Goal: Information Seeking & Learning: Learn about a topic

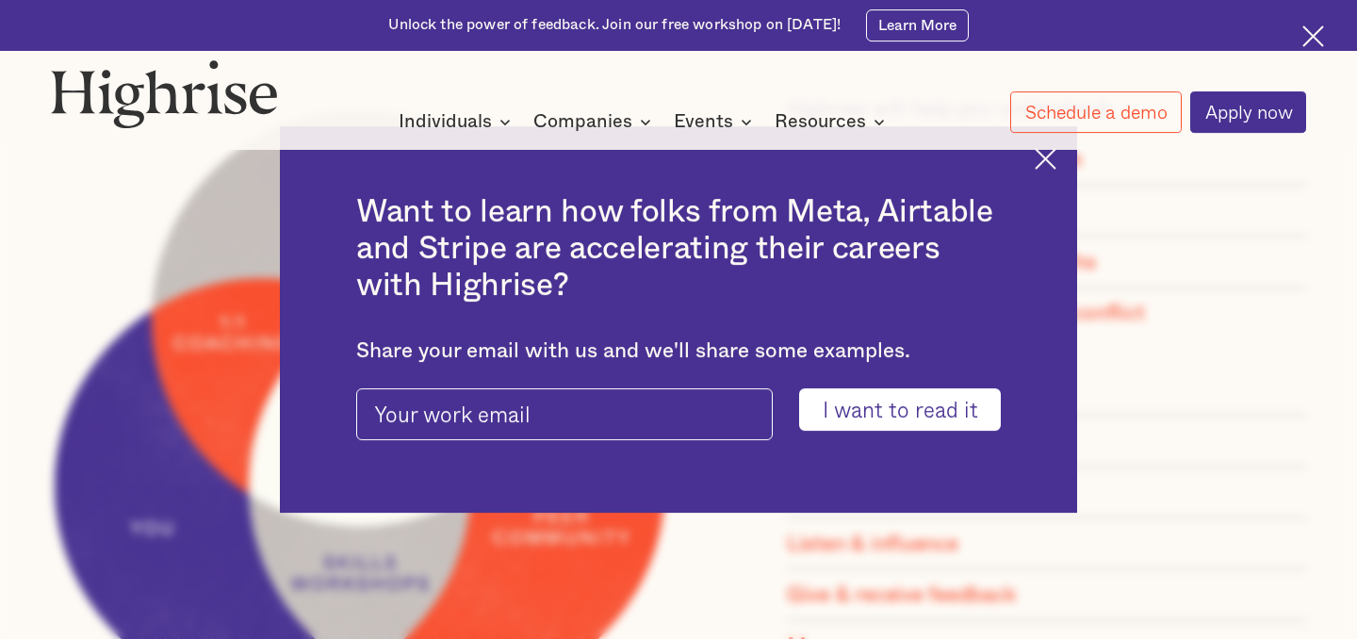
scroll to position [1395, 0]
click at [1049, 162] on img at bounding box center [1046, 159] width 22 height 22
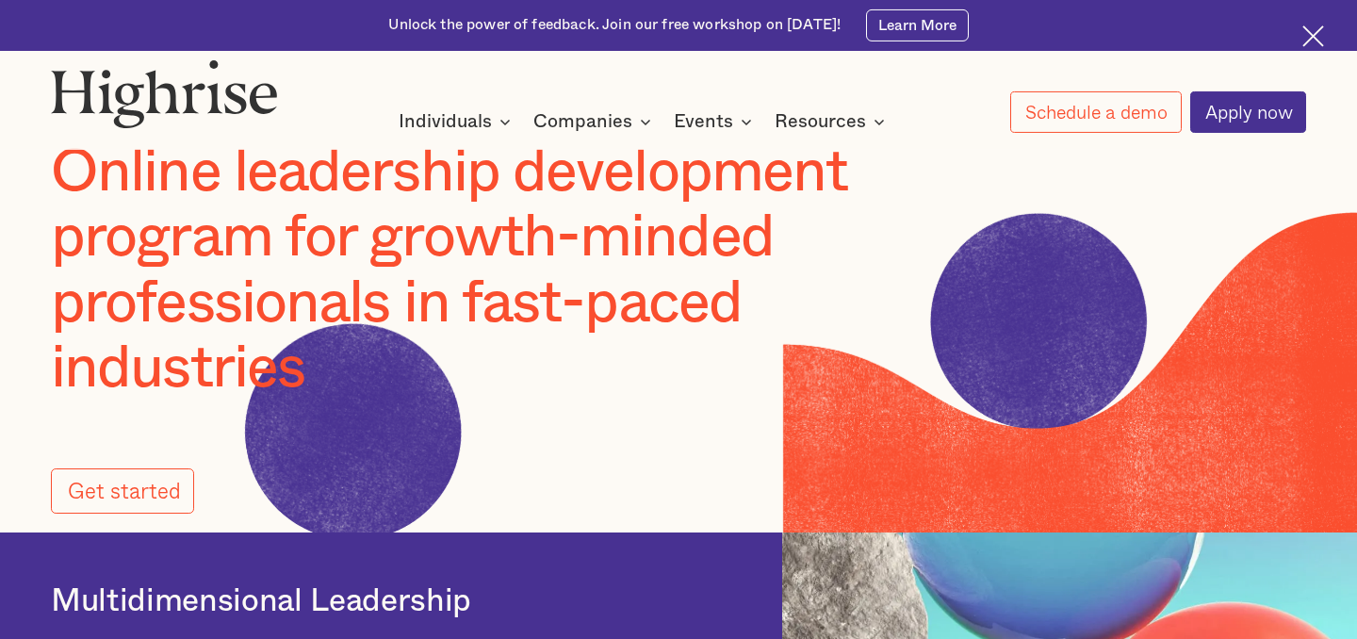
scroll to position [0, 0]
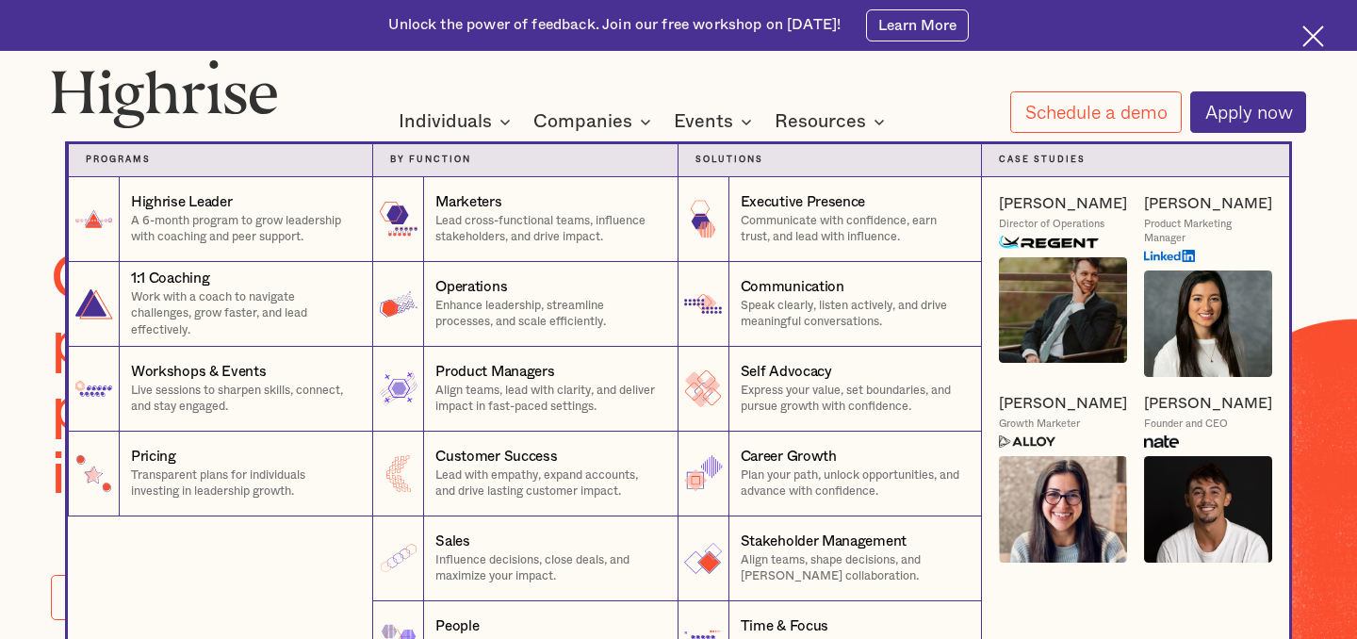
click at [1057, 200] on div "[PERSON_NAME]" at bounding box center [1063, 204] width 128 height 20
click at [34, 200] on div at bounding box center [678, 178] width 1357 height 136
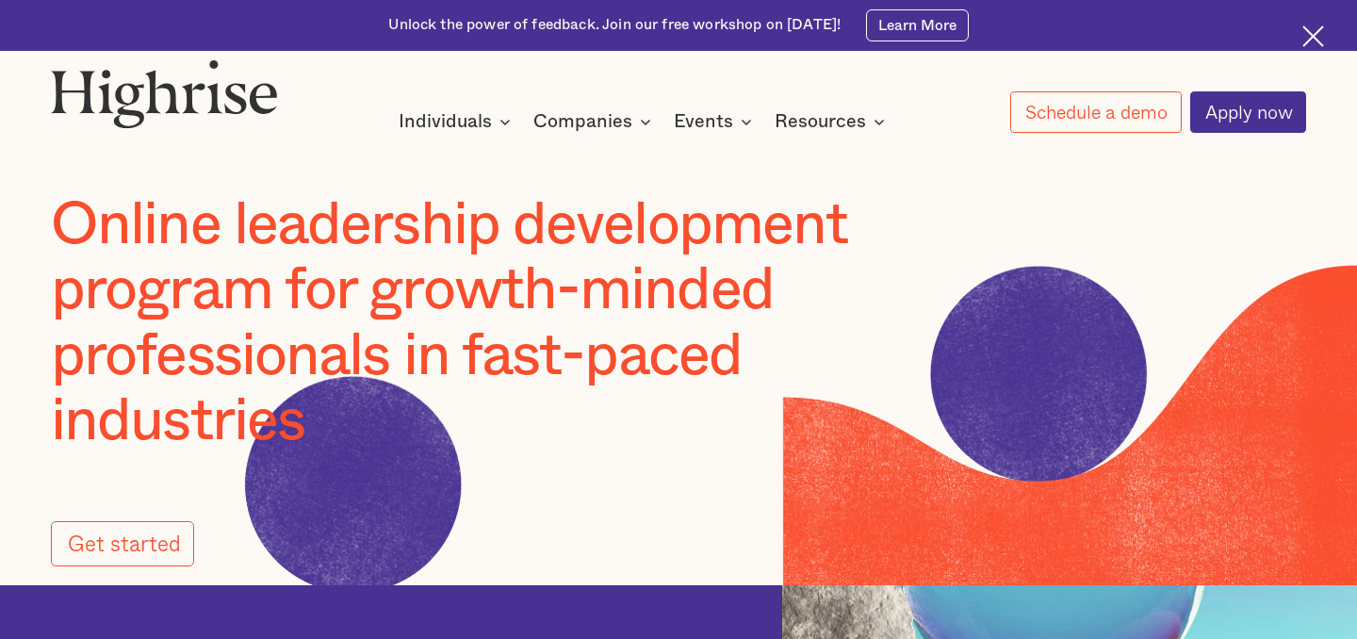
scroll to position [43, 0]
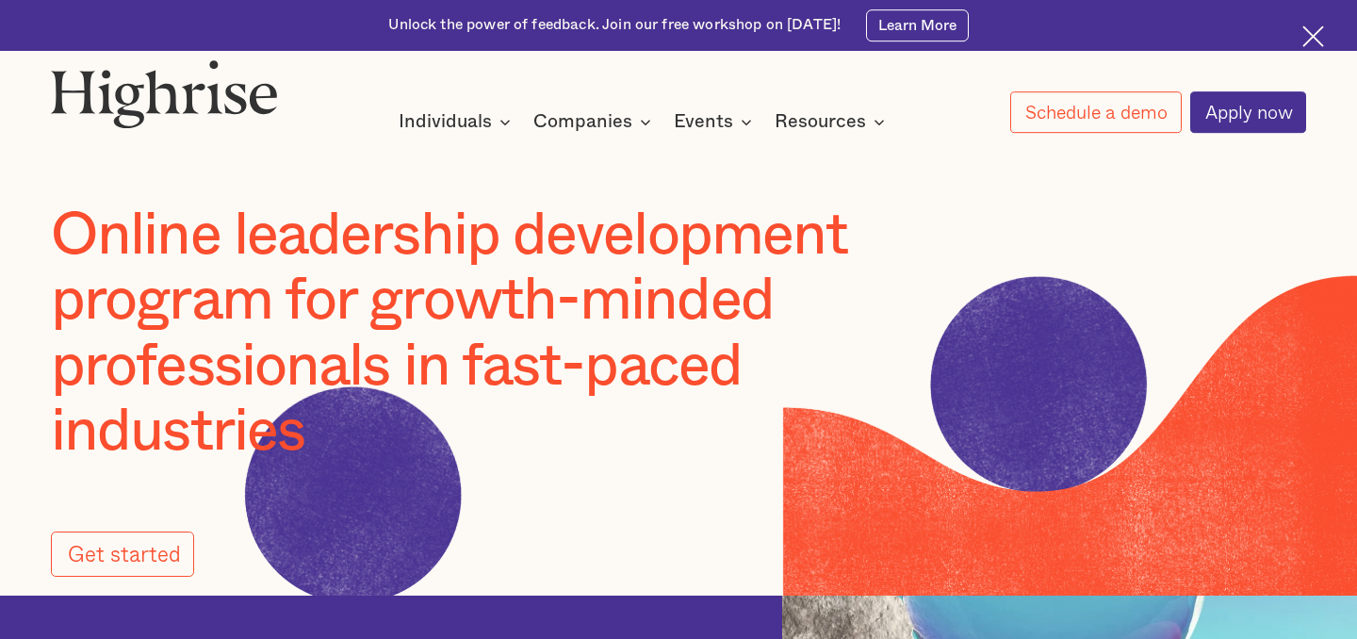
click at [1312, 29] on img at bounding box center [1313, 36] width 22 height 22
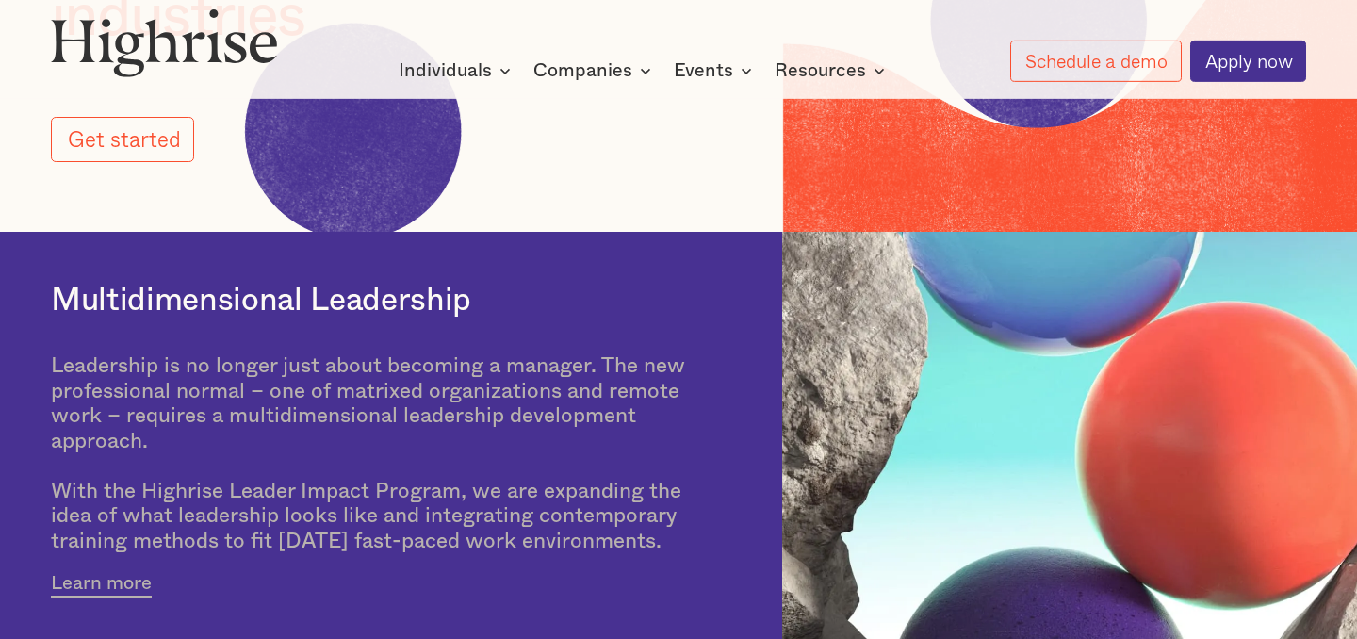
scroll to position [204, 0]
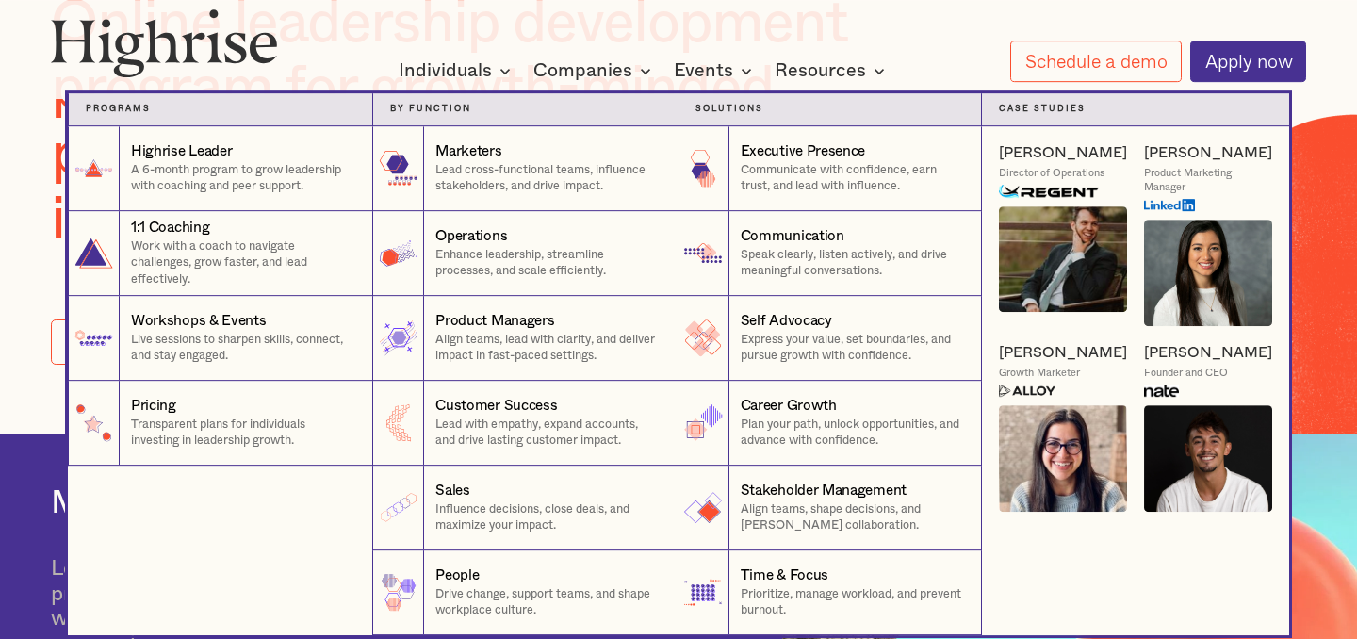
click at [579, 74] on nav "Programs 1 Highrise Leader A 6-month program to grow leadership with coaching a…" at bounding box center [678, 347] width 1131 height 576
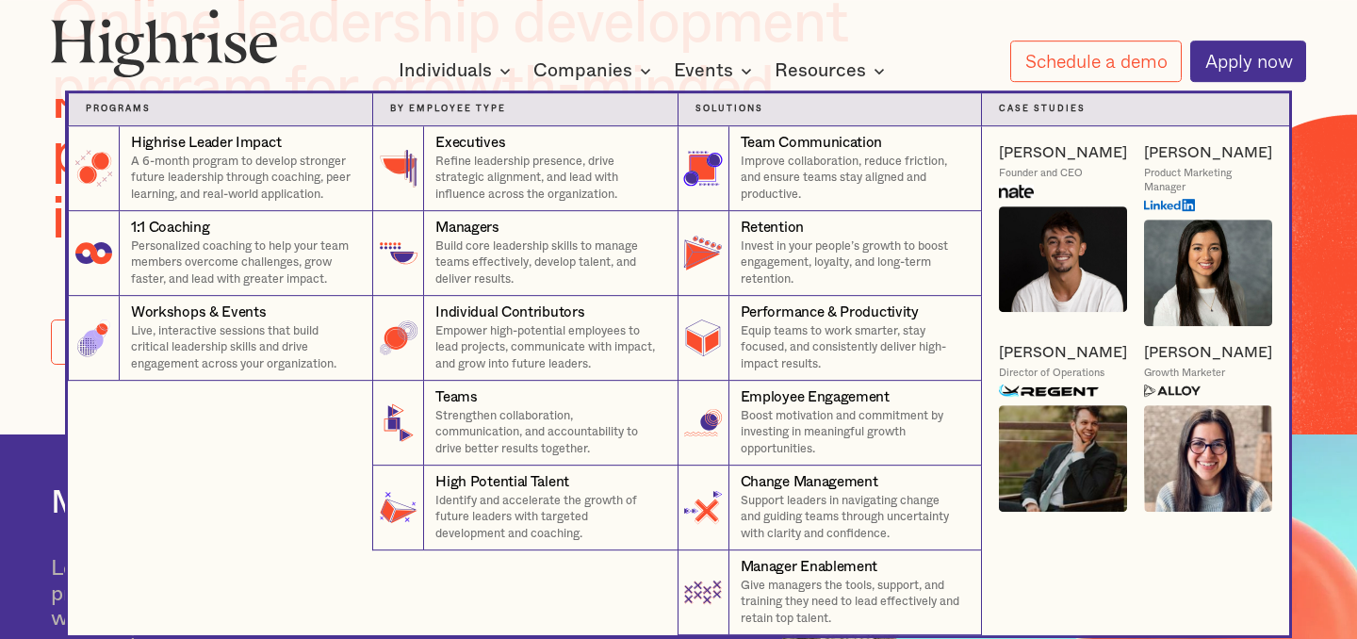
click at [604, 71] on nav "Programs 4 Highrise Leader Impact Program A 6-month program to develop stronger…" at bounding box center [678, 347] width 1131 height 576
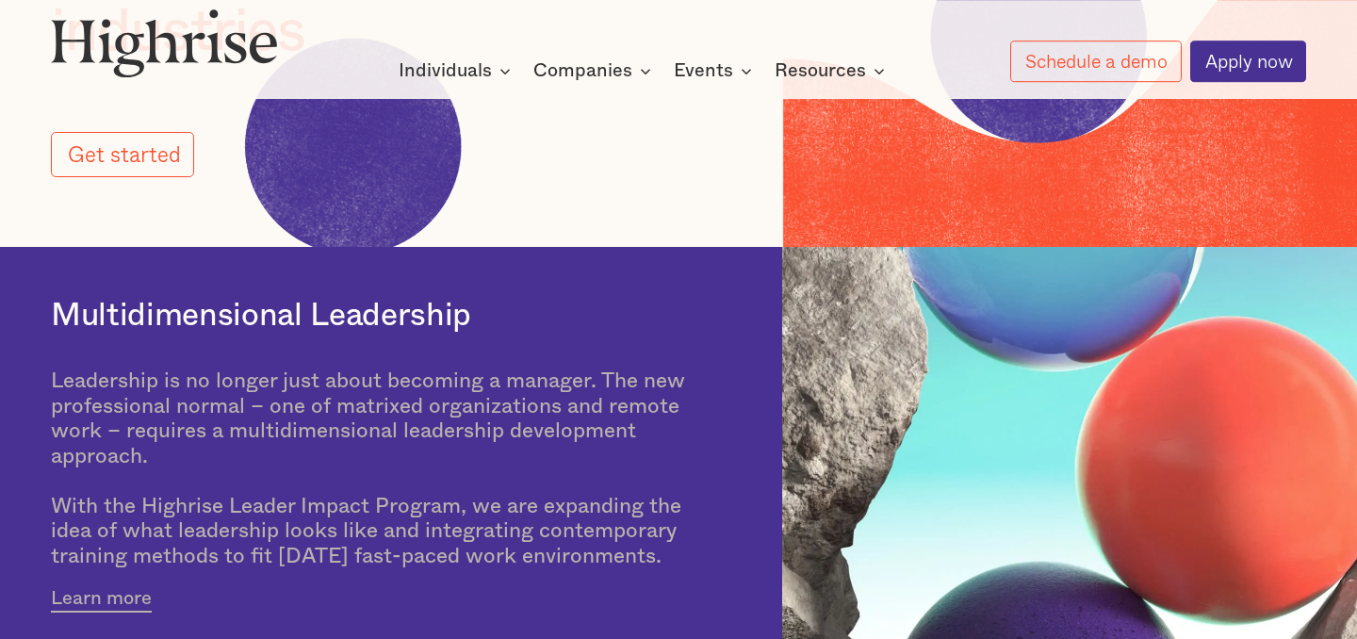
scroll to position [0, 0]
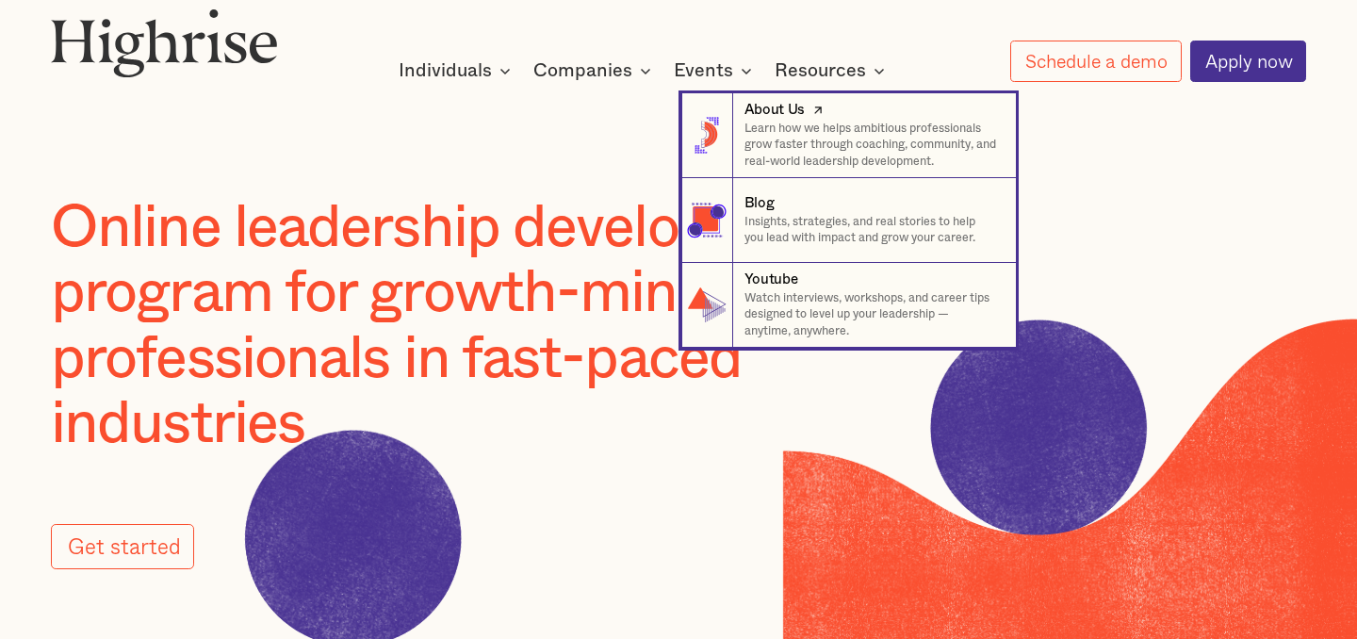
click at [775, 135] on p "Learn how we helps ambitious professionals grow faster through coaching, commun…" at bounding box center [871, 146] width 254 height 50
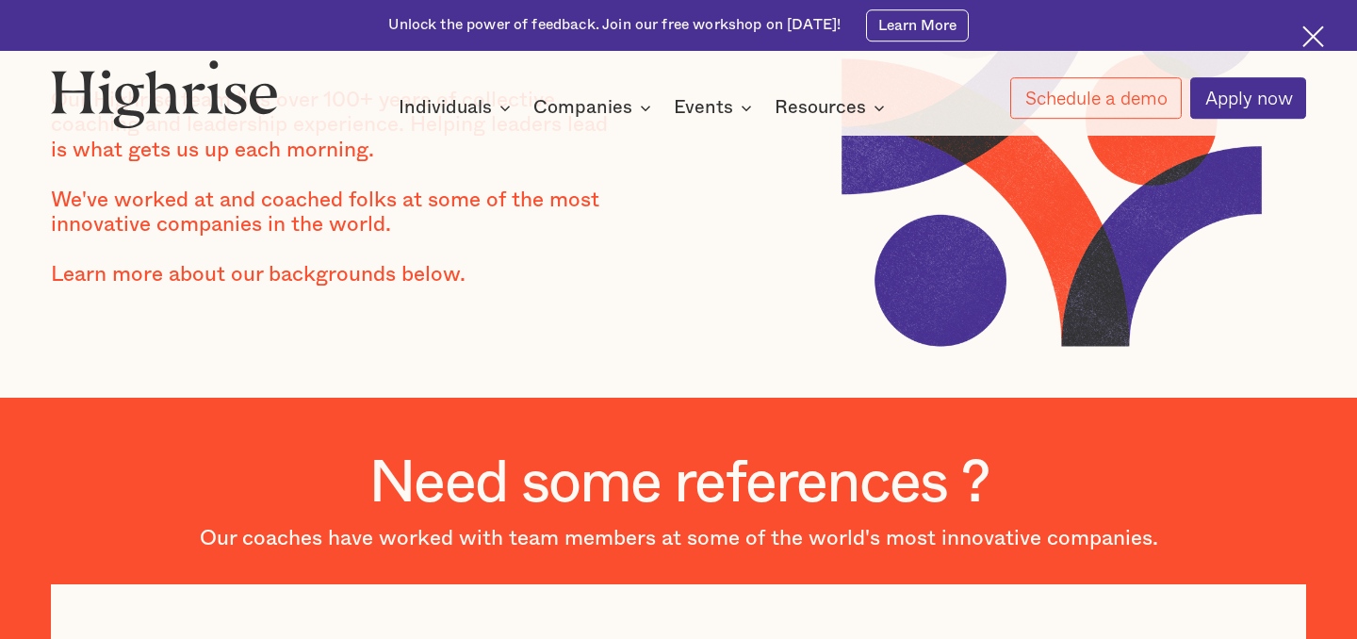
scroll to position [155, 0]
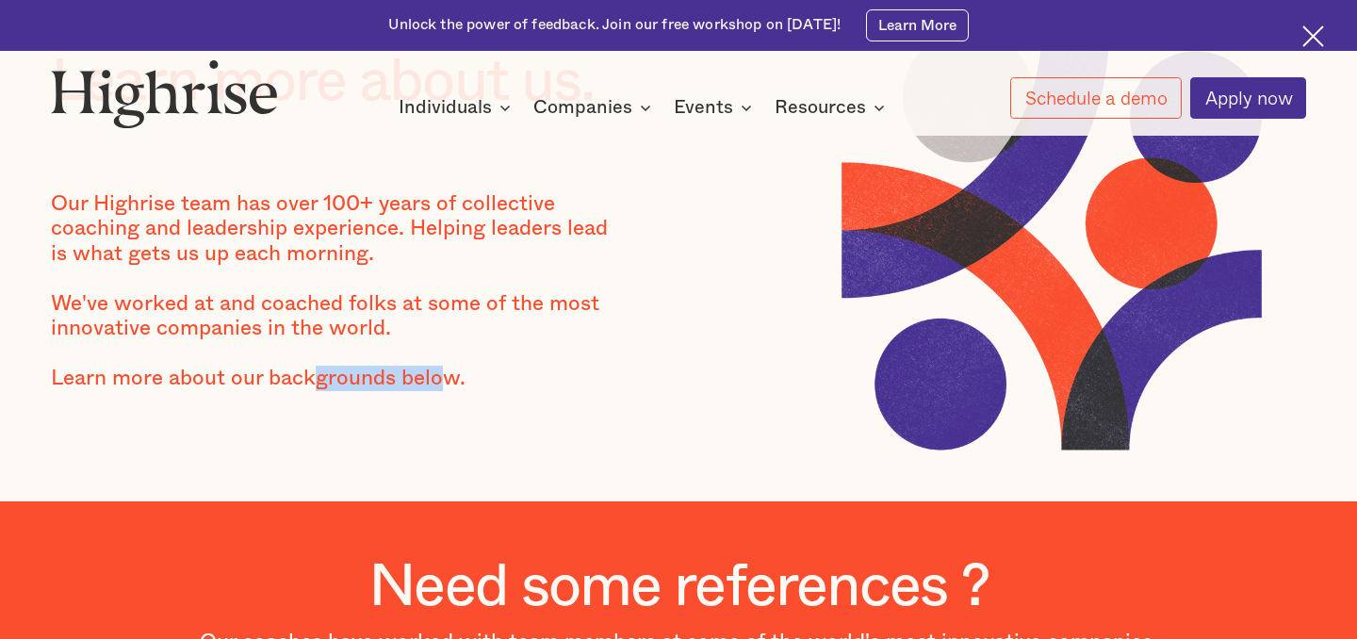
drag, startPoint x: 449, startPoint y: 381, endPoint x: 318, endPoint y: 374, distance: 132.1
click at [318, 374] on div "Our Highrise team has over 100+ years of collective coaching and leadership exp…" at bounding box center [340, 303] width 578 height 225
